Goal: Task Accomplishment & Management: Use online tool/utility

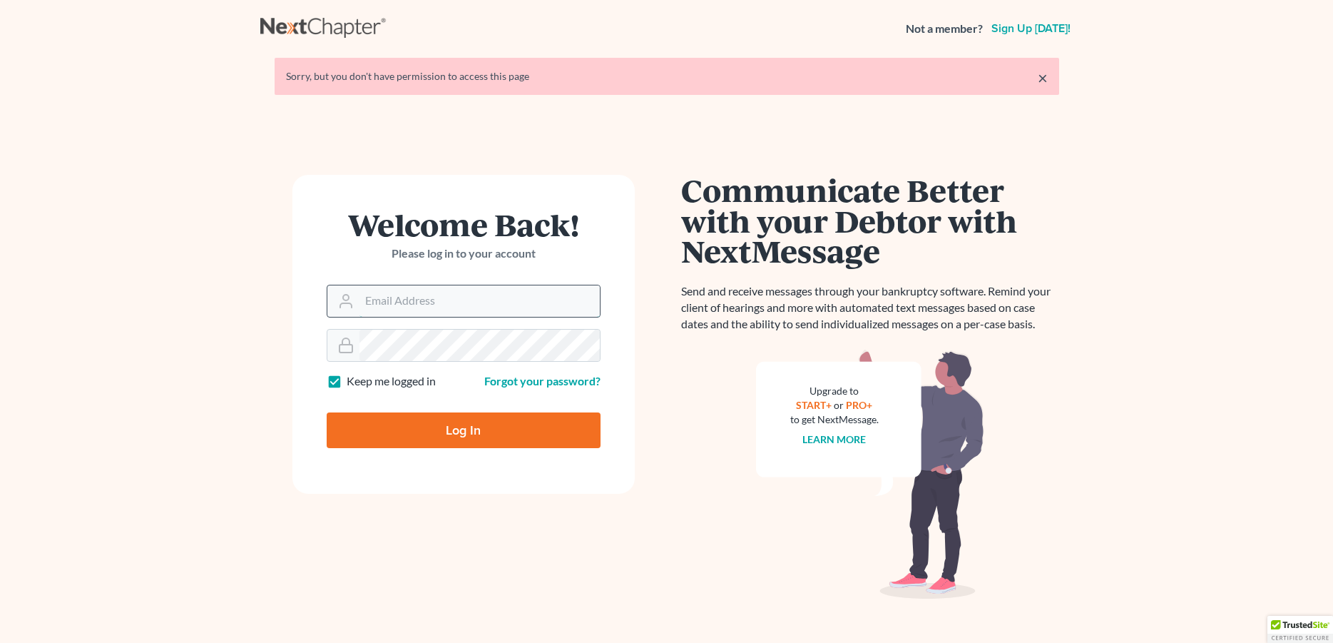
click at [410, 303] on input "Email Address" at bounding box center [480, 300] width 240 height 31
type input "[PERSON_NAME][EMAIL_ADDRESS][DOMAIN_NAME]"
click at [387, 430] on input "Log In" at bounding box center [464, 430] width 274 height 36
type input "Thinking..."
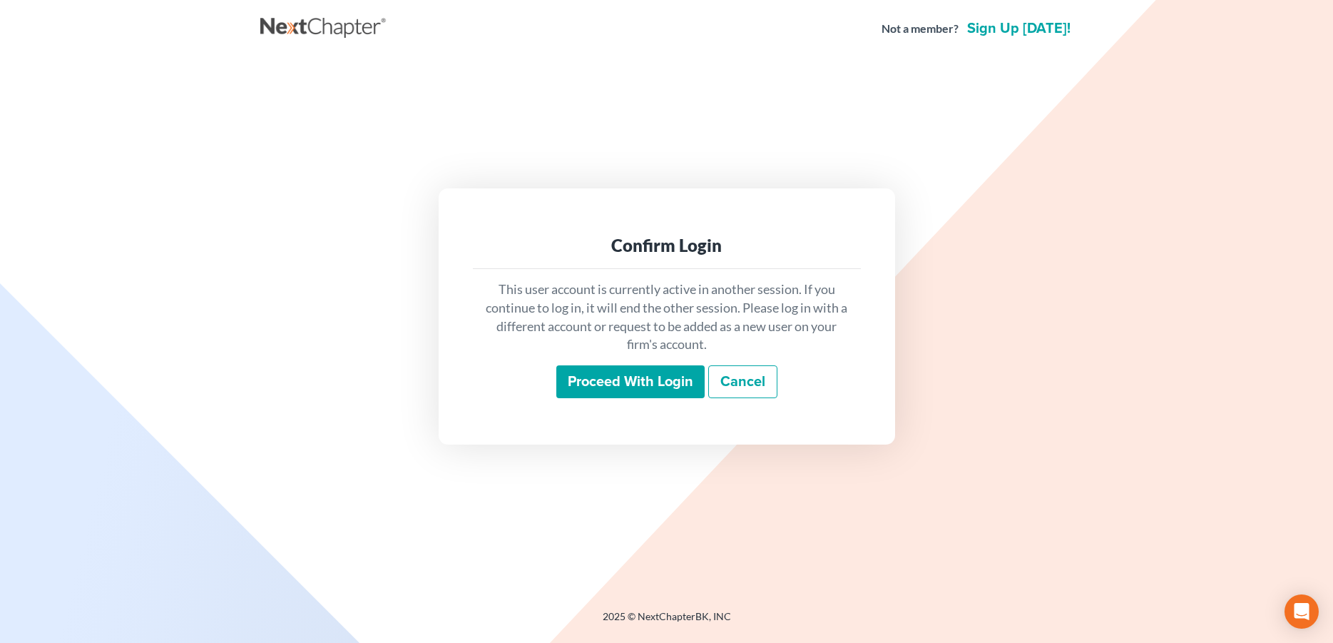
click at [567, 390] on input "Proceed with login" at bounding box center [631, 381] width 148 height 33
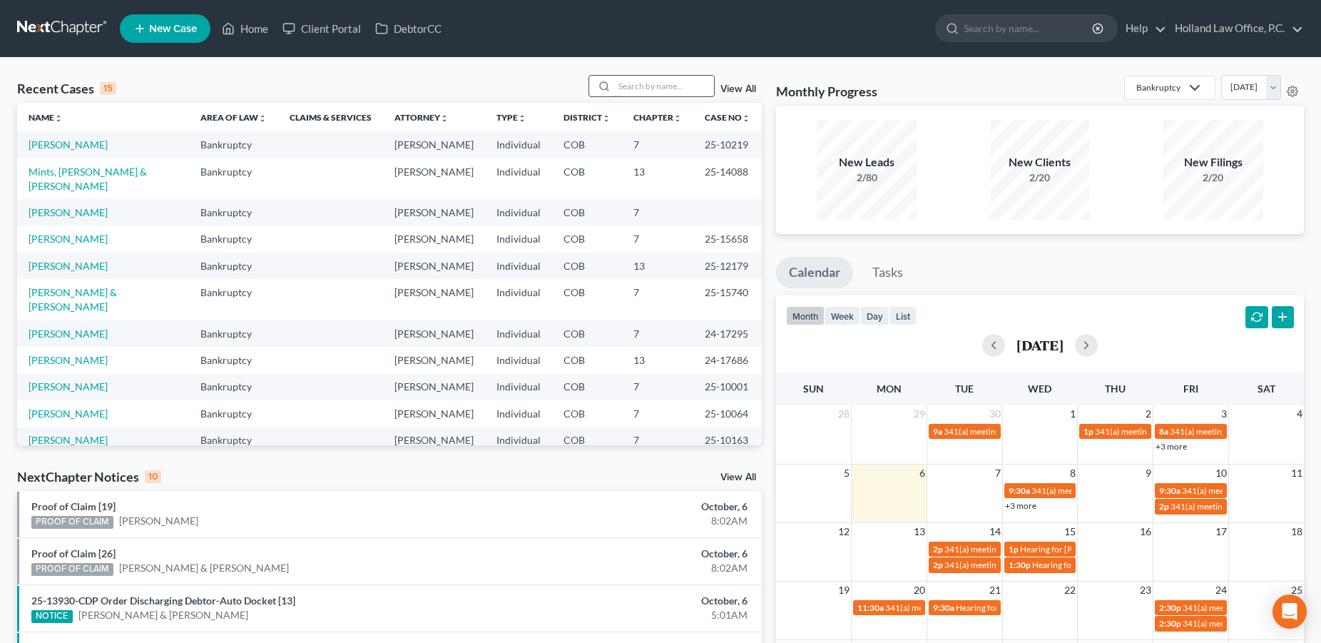
click at [625, 93] on input "search" at bounding box center [664, 86] width 100 height 21
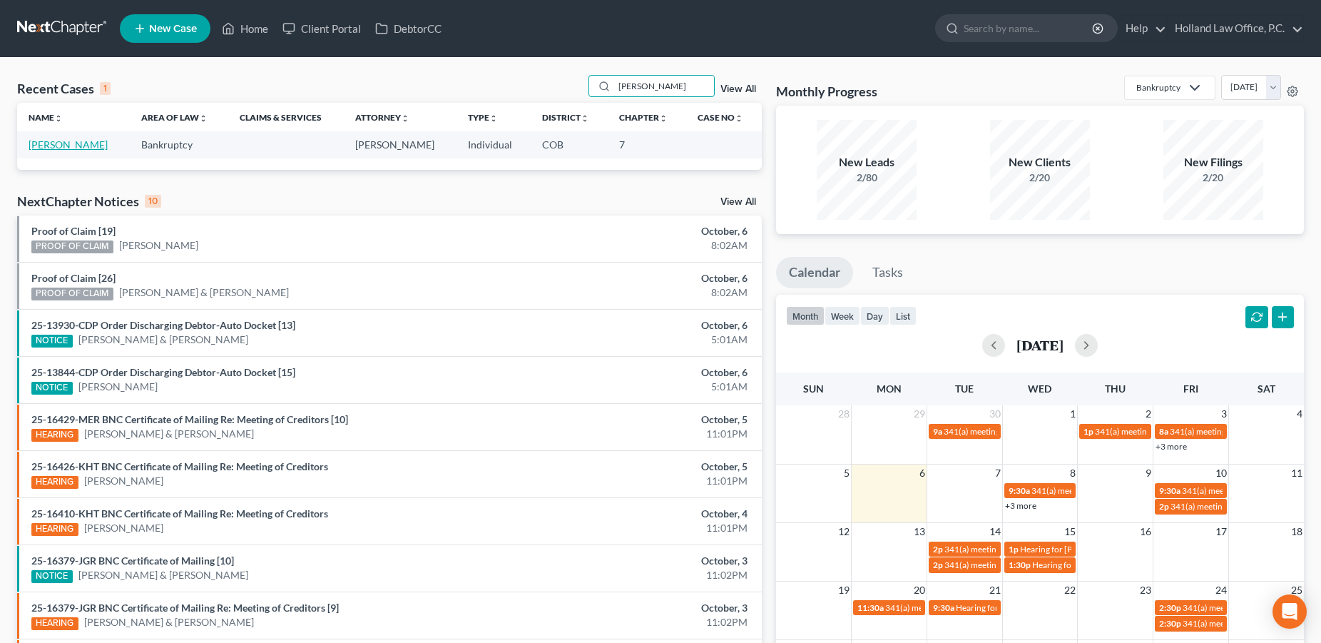
type input "[PERSON_NAME]"
click at [65, 150] on link "[PERSON_NAME]" at bounding box center [68, 144] width 79 height 12
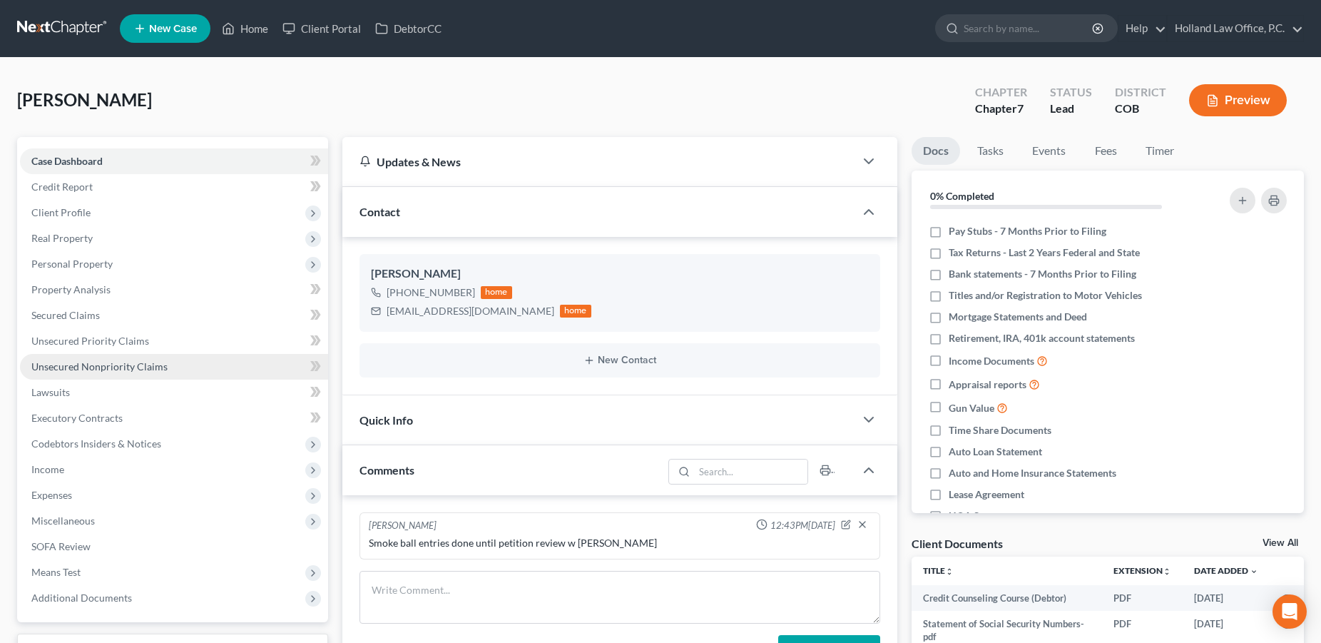
click at [91, 363] on span "Unsecured Nonpriority Claims" at bounding box center [99, 366] width 136 height 12
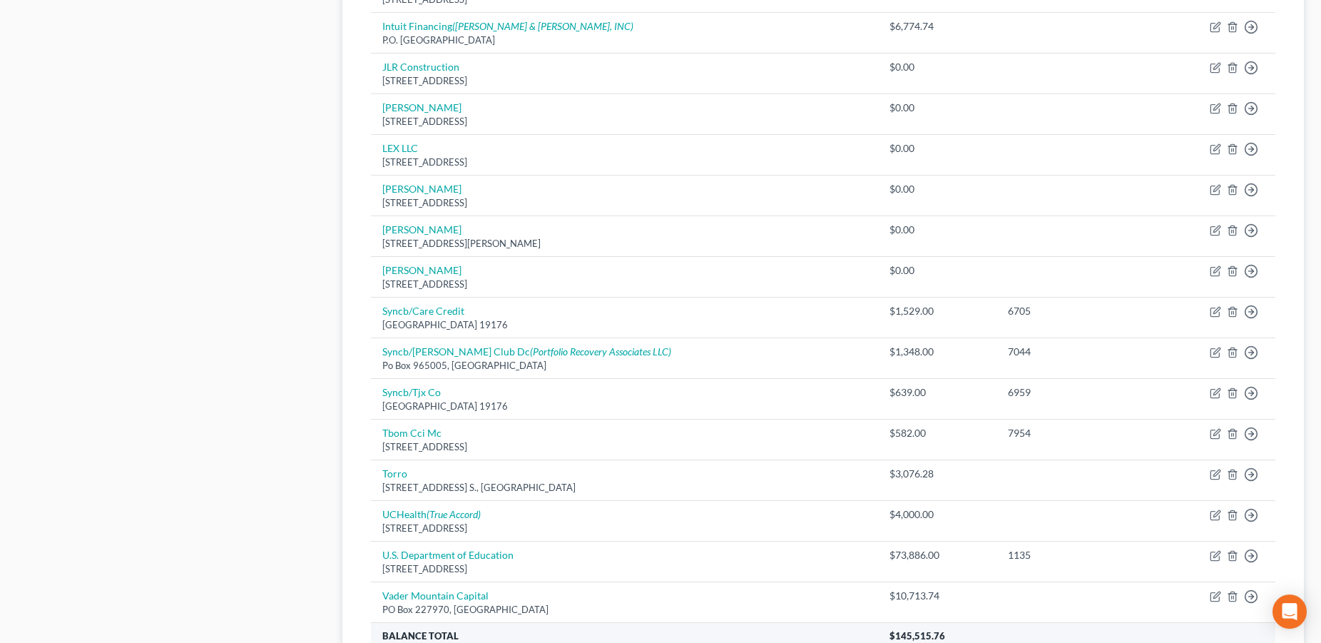
scroll to position [1005, 0]
